Goal: Complete application form

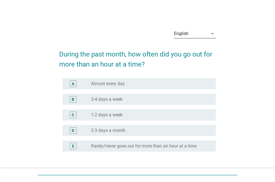
click at [212, 32] on icon "arrow_drop_down" at bounding box center [212, 33] width 7 height 7
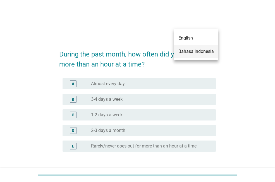
click at [201, 50] on div "Bahasa Indonesia" at bounding box center [195, 51] width 35 height 7
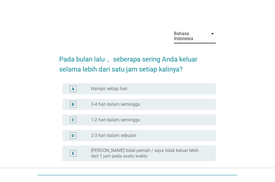
click at [128, 106] on label "3-4 hari dalam seminggu" at bounding box center [115, 105] width 49 height 6
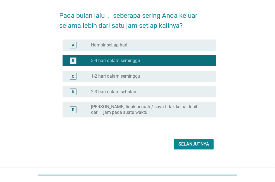
scroll to position [51, 0]
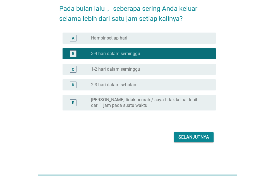
click at [190, 136] on div "Selanjutnya" at bounding box center [193, 137] width 31 height 7
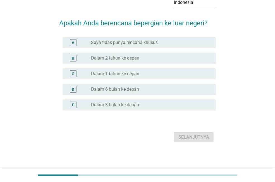
scroll to position [0, 0]
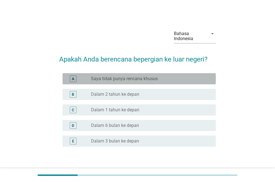
click at [146, 81] on label "Saya tidak punya rencana khusus" at bounding box center [124, 79] width 67 height 6
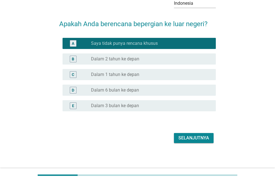
scroll to position [36, 0]
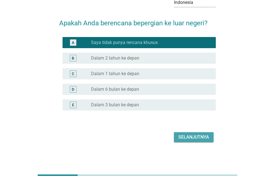
click at [189, 138] on div "Selanjutnya" at bounding box center [193, 137] width 31 height 7
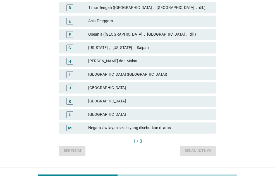
scroll to position [155, 0]
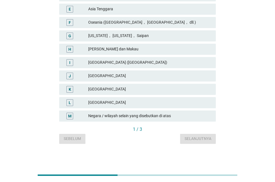
click at [131, 103] on div "[GEOGRAPHIC_DATA]" at bounding box center [149, 103] width 123 height 7
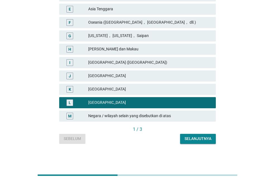
click at [194, 140] on div "Selanjutnya" at bounding box center [197, 139] width 27 height 6
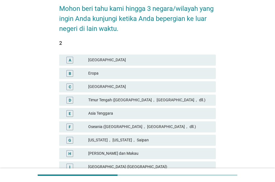
scroll to position [56, 0]
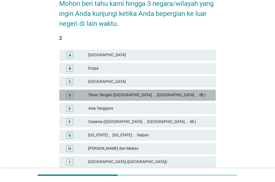
click at [141, 96] on div "Timur Tengah ([GEOGRAPHIC_DATA]， [GEOGRAPHIC_DATA]， dll.)" at bounding box center [149, 95] width 123 height 7
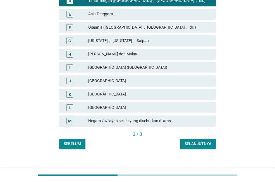
scroll to position [155, 0]
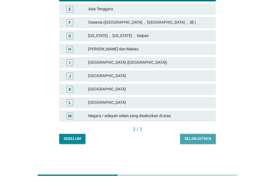
click at [192, 141] on div "Selanjutnya" at bounding box center [197, 139] width 27 height 6
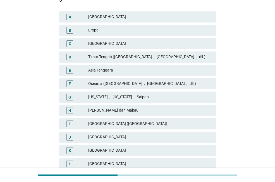
scroll to position [112, 0]
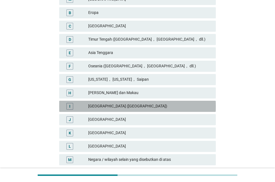
click at [131, 106] on div "[GEOGRAPHIC_DATA] ([GEOGRAPHIC_DATA])" at bounding box center [149, 106] width 123 height 7
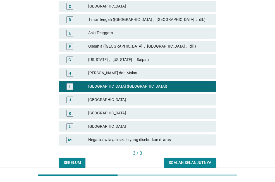
scroll to position [155, 0]
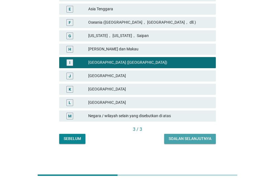
click at [185, 138] on div "Soalan selanjutnya" at bounding box center [190, 139] width 43 height 6
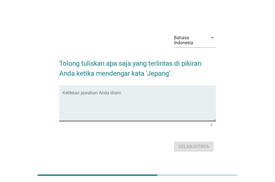
click at [126, 101] on textarea "Ketikkan jawaban Anda disini." at bounding box center [138, 106] width 153 height 29
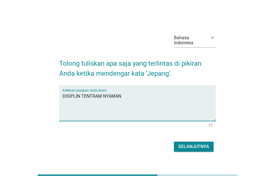
type textarea "DISIPLIN TENTRAM NYAMAN"
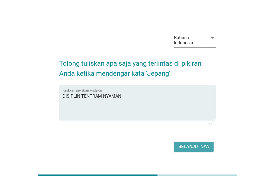
click at [210, 144] on button "Selanjutnya" at bounding box center [194, 147] width 40 height 10
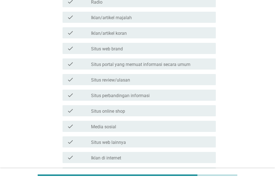
scroll to position [139, 0]
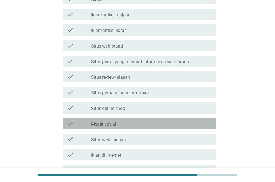
click at [112, 123] on label "Media sosial" at bounding box center [103, 125] width 25 height 6
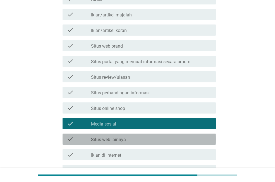
click at [121, 142] on label "Situs web lainnya" at bounding box center [108, 140] width 35 height 6
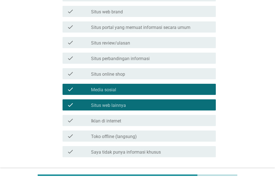
scroll to position [195, 0]
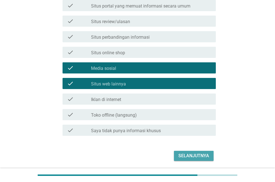
click at [194, 157] on div "Selanjutnya" at bounding box center [193, 156] width 31 height 7
